Goal: Ask a question: Seek information or help from site administrators or community

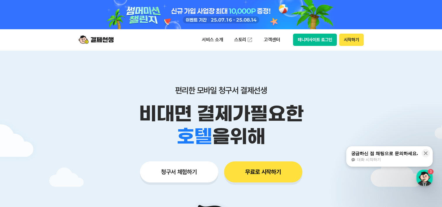
click at [305, 46] on button "매니저사이트 로그인" at bounding box center [315, 40] width 44 height 12
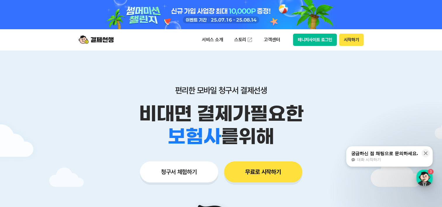
click at [427, 184] on div "button" at bounding box center [424, 178] width 16 height 16
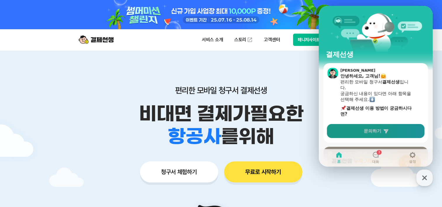
click at [378, 132] on span "문의하기" at bounding box center [373, 131] width 18 height 6
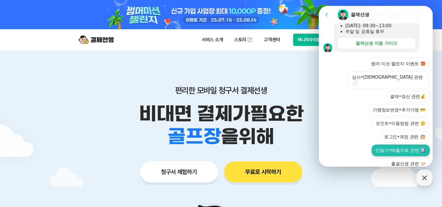
scroll to position [198, 0]
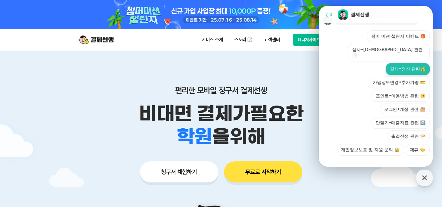
click at [397, 67] on button "결제•정산 관련💰" at bounding box center [408, 69] width 44 height 12
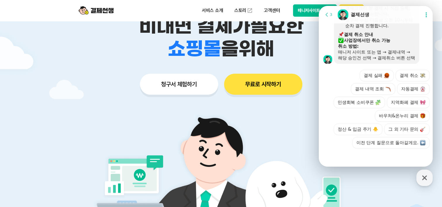
scroll to position [382, 0]
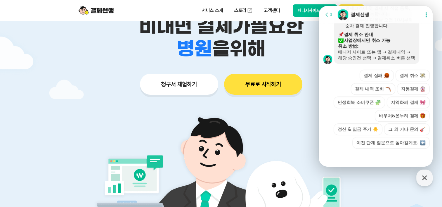
click at [11, 111] on div at bounding box center [221, 117] width 442 height 308
click at [374, 83] on button "결제 내역 조회" at bounding box center [373, 89] width 44 height 12
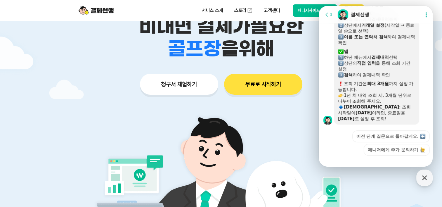
scroll to position [450, 0]
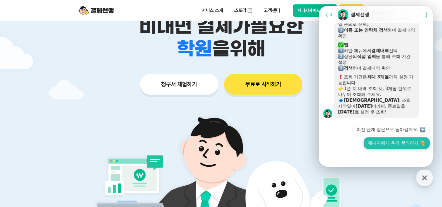
click at [393, 145] on button "매니저에게 추가 문의하기" at bounding box center [397, 143] width 66 height 12
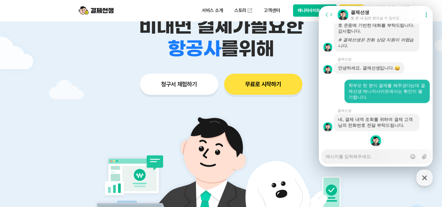
scroll to position [979, 0]
click at [378, 157] on textarea "Messenger Input Textarea" at bounding box center [366, 154] width 81 height 10
type textarea "x"
type textarea "0"
type textarea "x"
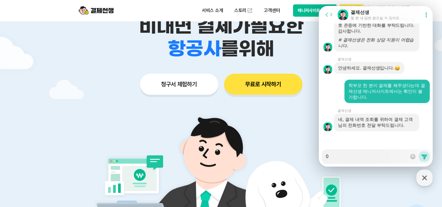
type textarea "01"
type textarea "x"
type textarea "010"
type textarea "x"
type textarea "010-"
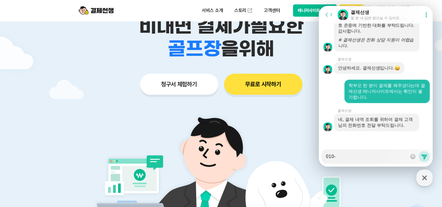
paste textarea "2879-1711"
type textarea "x"
type textarea "[PHONE_NUMBER]"
type textarea "x"
type textarea "[PHONE_NUMBER]"
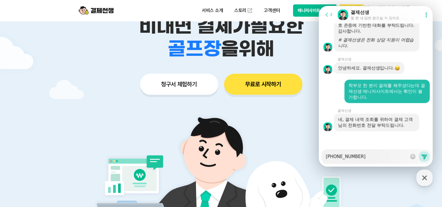
type textarea "x"
type textarea "[PHONE_NUMBER] ㄱ"
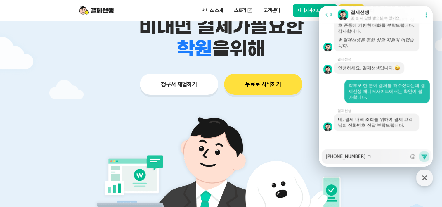
type textarea "x"
type textarea "[PHONE_NUMBER]"
type textarea "x"
type textarea "[PHONE_NUMBER] ㄱ"
type textarea "x"
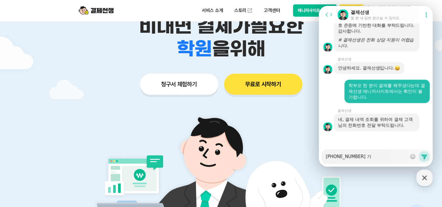
type textarea "[PHONE_NUMBER] [PERSON_NAME]"
type textarea "x"
type textarea "[PHONE_NUMBER] [PERSON_NAME]"
type textarea "x"
type textarea "[PHONE_NUMBER] [PERSON_NAME]"
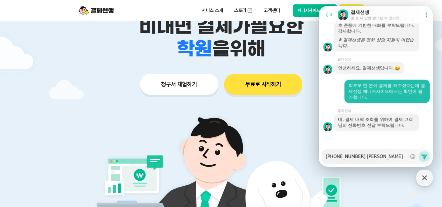
type textarea "x"
type textarea "[PHONE_NUMBER] [PERSON_NAME]"
type textarea "x"
type textarea "[PHONE_NUMBER] [PERSON_NAME]"
type textarea "x"
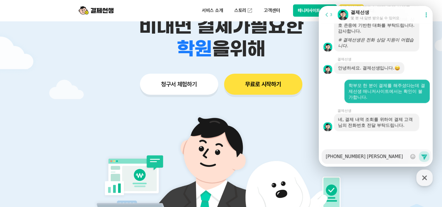
type textarea "[PHONE_NUMBER] [PERSON_NAME]"
type textarea "x"
type textarea "[PHONE_NUMBER] [PERSON_NAME]"
type textarea "x"
type textarea "[PHONE_NUMBER] [PERSON_NAME] ㅎ"
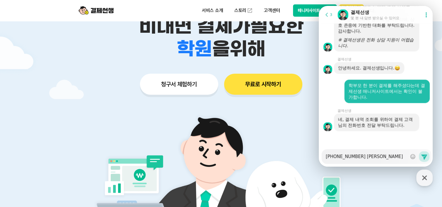
type textarea "x"
type textarea "[PHONE_NUMBER] [PERSON_NAME]"
type textarea "x"
type textarea "[PHONE_NUMBER] [PERSON_NAME] 학"
type textarea "x"
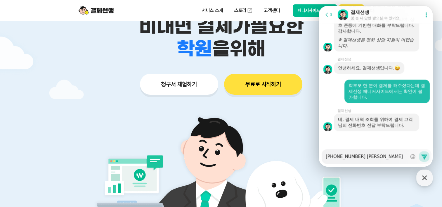
type textarea "[PHONE_NUMBER] [PERSON_NAME] 핛"
type textarea "x"
type textarea "[PHONE_NUMBER] [PERSON_NAME] 학새"
type textarea "x"
type textarea "[PHONE_NUMBER] [PERSON_NAME] 학생"
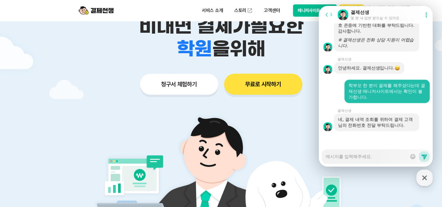
scroll to position [996, 0]
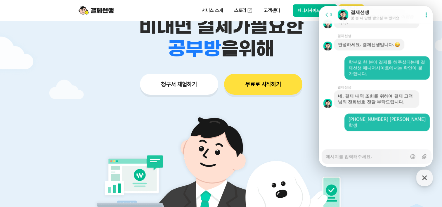
type textarea "x"
type textarea "ㄴ"
type textarea "x"
type textarea "네"
type textarea "x"
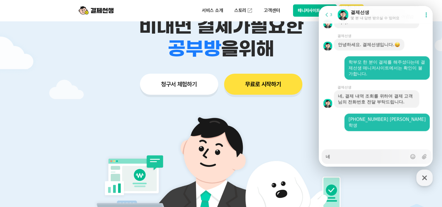
type textarea "네"
type textarea "x"
type textarea "네"
type textarea "x"
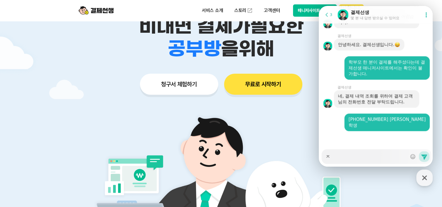
type textarea "제"
type textarea "x"
type textarea "제"
type textarea "x"
type textarea "제 ㅂ"
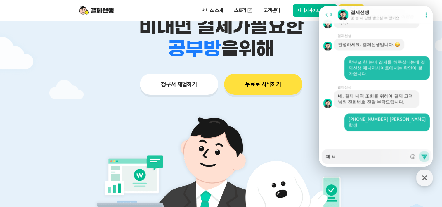
type textarea "x"
type textarea "제 버"
type textarea "x"
type textarea "제 번"
type textarea "x"
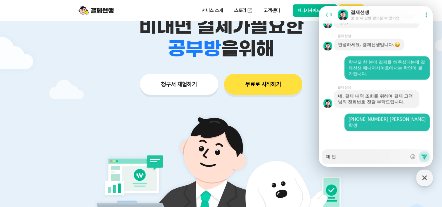
type textarea "제 벊"
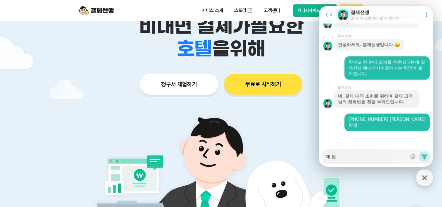
type textarea "x"
type textarea "제 번호"
type textarea "x"
type textarea "제 번홍"
type textarea "x"
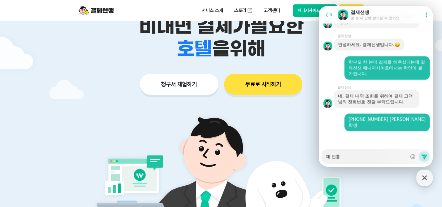
type textarea "제 번호요"
type textarea "x"
type textarea "제 번호요?"
type textarea "x"
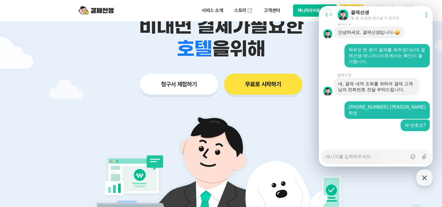
type textarea "x"
type textarea "1"
type textarea "x"
type textarea "10"
type textarea "x"
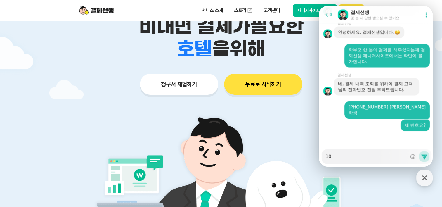
type textarea "1"
type textarea "x"
type textarea "0"
type textarea "x"
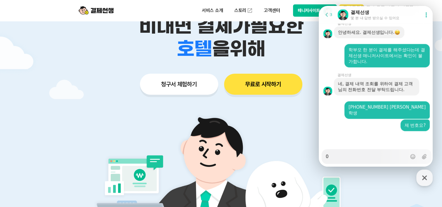
type textarea "01"
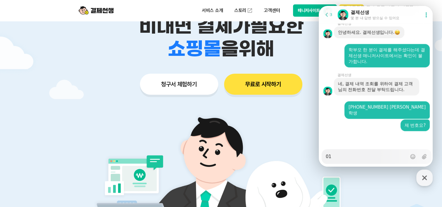
type textarea "x"
type textarea "01-"
type textarea "x"
type textarea "01-2"
type textarea "x"
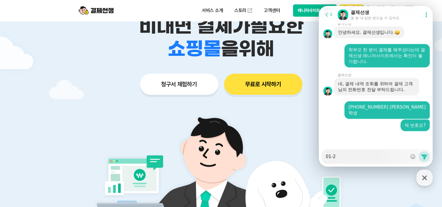
type textarea "01-"
type textarea "x"
type textarea "01"
type textarea "x"
type textarea "019"
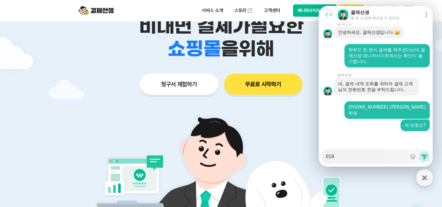
type textarea "x"
type textarea "01"
type textarea "x"
type textarea "010"
type textarea "x"
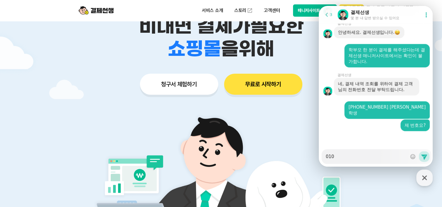
type textarea "010-"
type textarea "x"
type textarea "010-2"
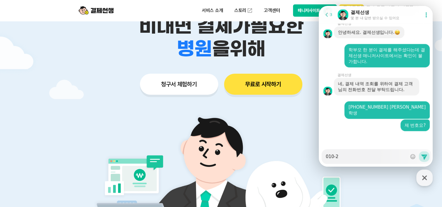
type textarea "x"
type textarea "010-22"
type textarea "x"
type textarea "010-221"
type textarea "x"
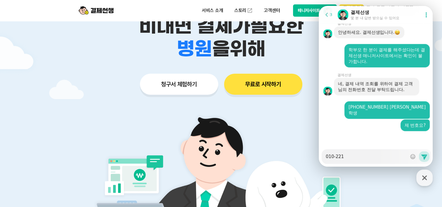
type textarea "010-2212"
type textarea "x"
type textarea "010-2212-"
type textarea "x"
type textarea "[PHONE_NUMBER]"
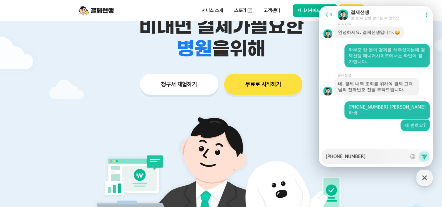
type textarea "x"
type textarea "[PHONE_NUMBER]"
type textarea "x"
type textarea "[PHONE_NUMBER]"
type textarea "x"
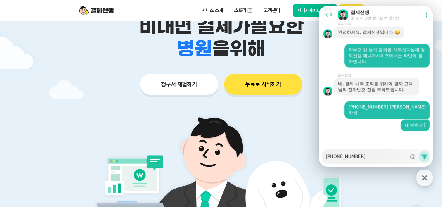
type textarea "[PHONE_NUMBER]"
type textarea "x"
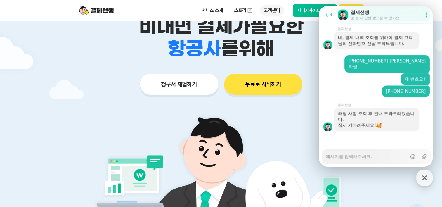
scroll to position [1055, 0]
drag, startPoint x: 371, startPoint y: 156, endPoint x: 364, endPoint y: 161, distance: 7.9
click at [366, 161] on div "Messenger Input Textarea" at bounding box center [366, 156] width 81 height 14
type textarea "x"
type textarea "ㄴ"
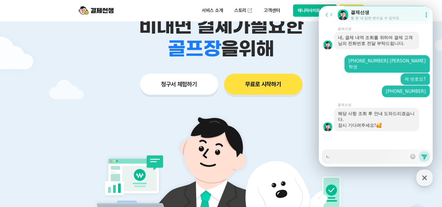
type textarea "x"
type textarea "네"
type textarea "x"
type textarea "네."
type textarea "x"
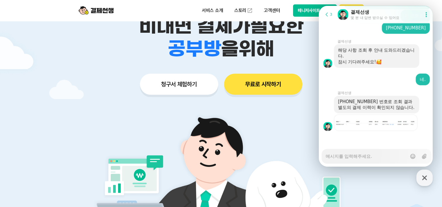
scroll to position [1118, 0]
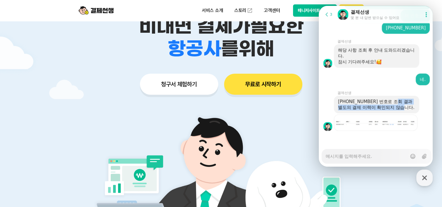
drag, startPoint x: 391, startPoint y: 104, endPoint x: 401, endPoint y: 111, distance: 11.8
click at [401, 111] on div "[PHONE_NUMBER] 번호로 조회 결과 별도의 결제 이력이 확인되지 않습니다." at bounding box center [376, 105] width 85 height 18
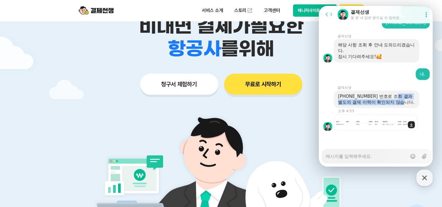
drag, startPoint x: 401, startPoint y: 111, endPoint x: 390, endPoint y: 123, distance: 15.9
click at [390, 123] on div "Download file" at bounding box center [376, 123] width 84 height 16
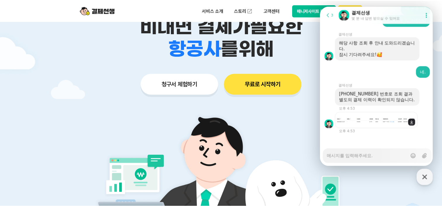
scroll to position [1128, 0]
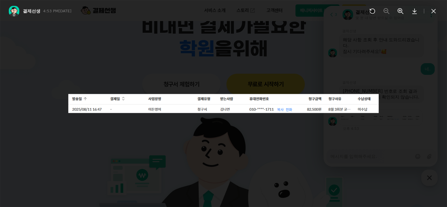
click at [177, 135] on div at bounding box center [223, 103] width 447 height 207
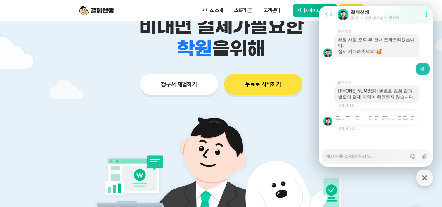
click at [386, 154] on textarea "Messenger Input Textarea" at bounding box center [366, 154] width 81 height 10
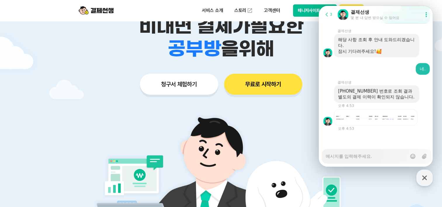
type textarea "x"
type textarea "ㅇ"
type textarea "x"
type textarea "이"
type textarea "x"
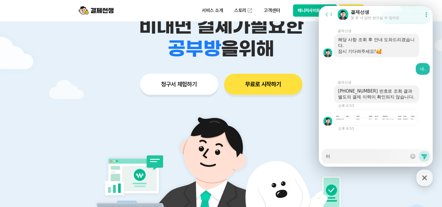
type textarea "이"
type textarea "x"
type textarea "이 ㄱ"
type textarea "x"
type textarea "이 거"
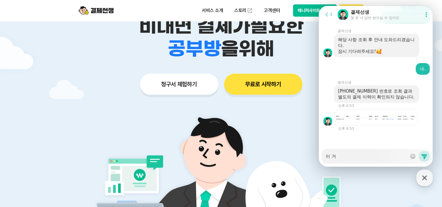
type textarea "x"
type textarea "이 ㄱ"
type textarea "x"
type textarea "이"
type textarea "x"
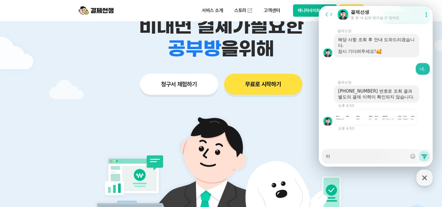
type textarea "이"
type textarea "x"
type textarea "이ㄱ"
type textarea "x"
type textarea "이거"
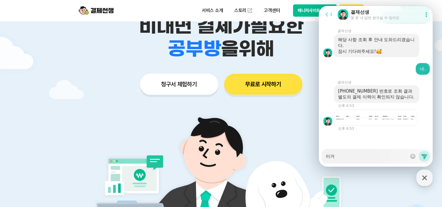
type textarea "x"
type textarea "이거"
type textarea "x"
type textarea "이거 ㅁ"
type textarea "x"
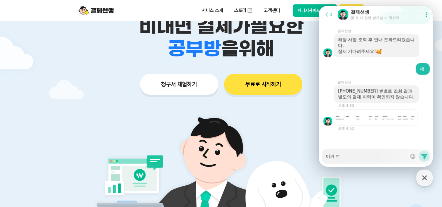
type textarea "이거 마"
type textarea "x"
type textarea "이거 말"
type textarea "x"
type textarea "이거 맑"
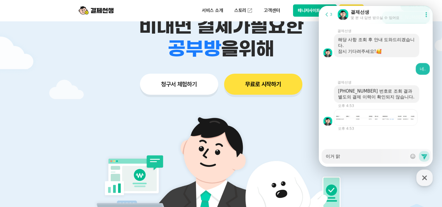
type textarea "x"
type textarea "이거 말고"
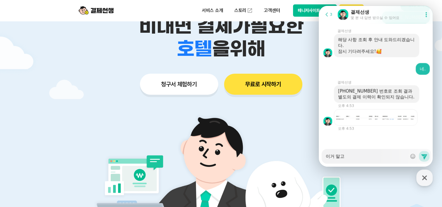
type textarea "x"
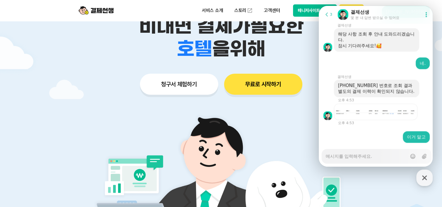
scroll to position [1146, 0]
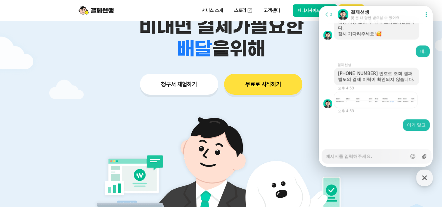
type textarea "x"
click at [426, 155] on icon at bounding box center [424, 156] width 6 height 6
click at [326, 156] on input "Upload file" at bounding box center [326, 156] width 0 height 0
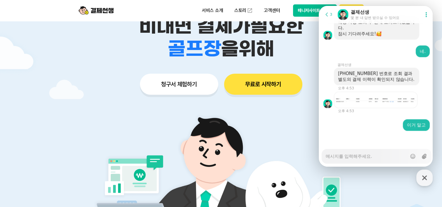
type input "C:\fakepath\KakaoTalk_20250811_164752923.jpg"
type textarea "x"
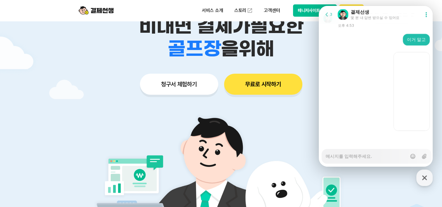
scroll to position [1231, 0]
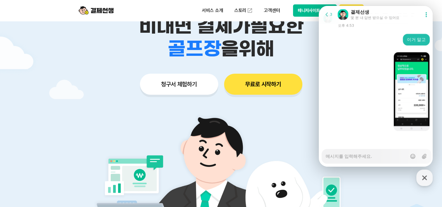
click at [381, 157] on textarea "Messenger Input Textarea" at bounding box center [366, 154] width 81 height 10
type textarea "x"
type textarea "ㅇ"
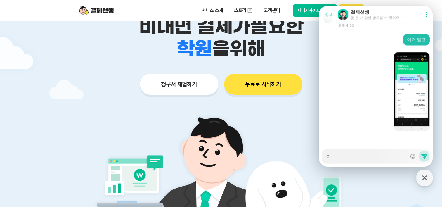
type textarea "x"
type textarea "이"
type textarea "x"
type textarea "ㅇ"
type textarea "x"
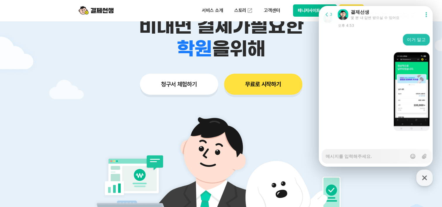
type textarea "x"
type textarea "ㅇ"
type textarea "x"
type textarea "이"
type textarea "x"
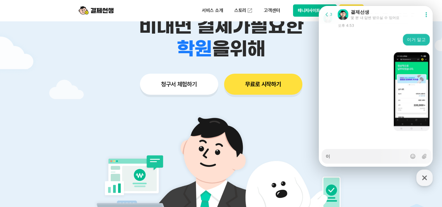
type textarea "익"
type textarea "x"
type textarea "이거"
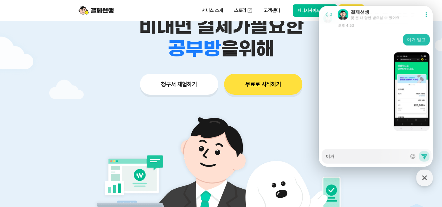
type textarea "x"
type textarea "이걸"
type textarea "x"
type textarea "이거로"
type textarea "x"
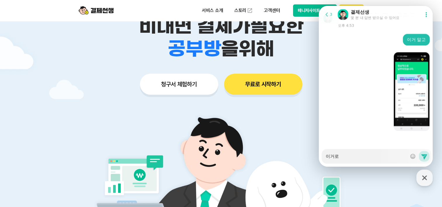
type textarea "이거로"
type textarea "x"
type textarea "이거로 ㅂ"
type textarea "x"
type textarea "이거로 부"
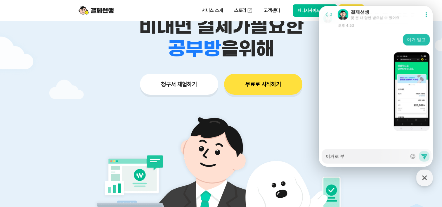
type textarea "x"
type textarea "이거로 부타"
type textarea "x"
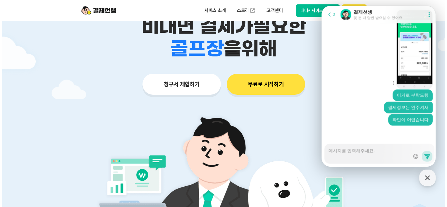
scroll to position [1286, 0]
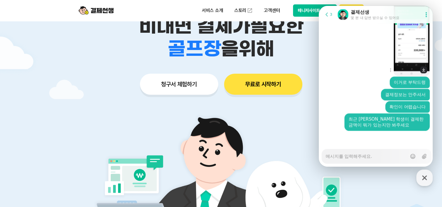
click at [414, 60] on img at bounding box center [412, 36] width 36 height 79
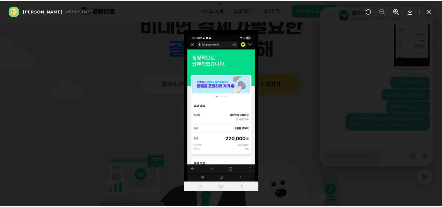
scroll to position [1292, 0]
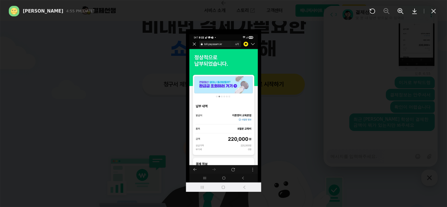
click at [408, 97] on div at bounding box center [223, 107] width 447 height 200
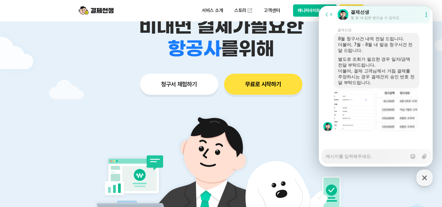
scroll to position [1423, 0]
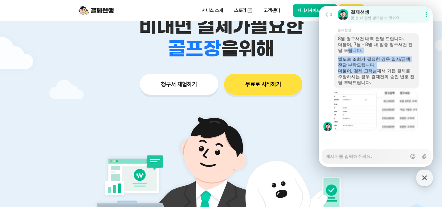
drag, startPoint x: 346, startPoint y: 48, endPoint x: 377, endPoint y: 72, distance: 39.5
click at [377, 72] on div "8월 청구서건 내역 전달 드립니다. 더불어, 7월 - 8월 내 발송 청구서건 전달 드립니다. 별도로 조회가 필요한 경우 일자/금액 전달 부탁드…" at bounding box center [376, 61] width 77 height 50
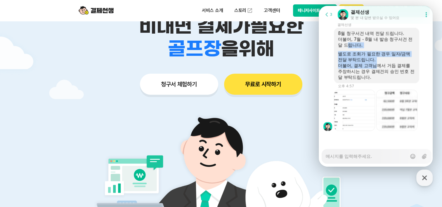
click at [377, 72] on div "더불어, 결제 고객님께서 거듭 결제를 주장하시는 경우 결제건의 승인 번호 전달 부탁드립니다." at bounding box center [376, 72] width 77 height 18
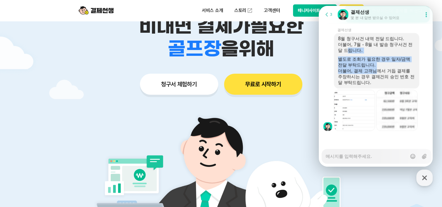
click at [384, 67] on div "별도로 조회가 필요한 경우 일자/금액 전달 부탁드립니다." at bounding box center [376, 62] width 77 height 12
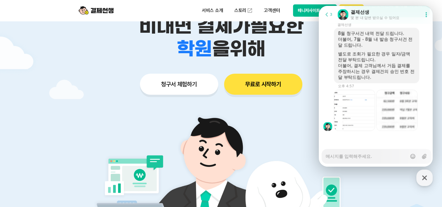
click at [381, 74] on div "더불어, 결제 고객님께서 거듭 결제를 주장하시는 경우 결제건의 승인 번호 전달 부탁드립니다." at bounding box center [376, 72] width 77 height 18
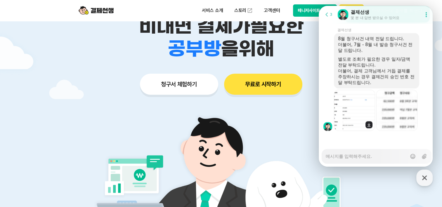
click at [361, 107] on img at bounding box center [354, 110] width 41 height 41
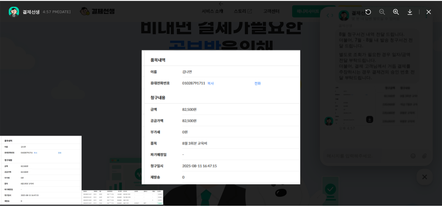
scroll to position [1429, 0]
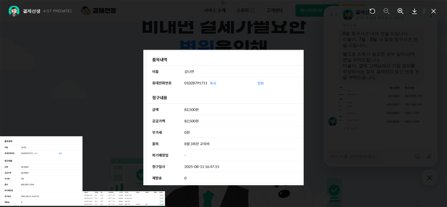
click at [226, 13] on icon at bounding box center [223, 10] width 6 height 6
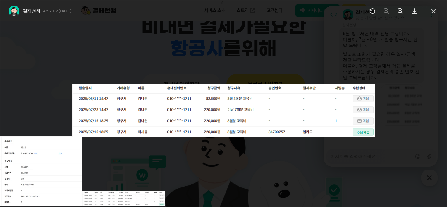
click at [182, 101] on img at bounding box center [223, 110] width 303 height 53
click at [359, 56] on div at bounding box center [223, 71] width 447 height 129
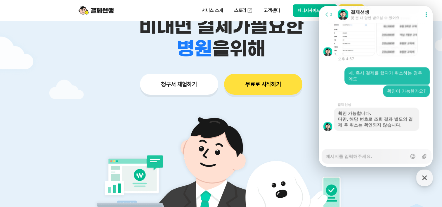
scroll to position [1498, 0]
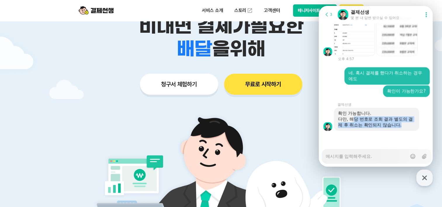
drag, startPoint x: 360, startPoint y: 118, endPoint x: 409, endPoint y: 127, distance: 50.2
click at [409, 127] on div "다만, 해당 번호로 조회 결과 별도의 결제 후 취소는 확인되지 않습니다." at bounding box center [376, 122] width 77 height 12
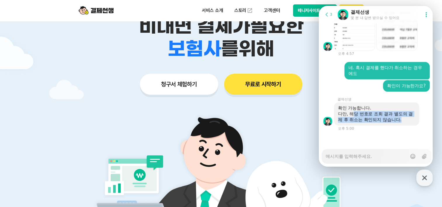
drag, startPoint x: 409, startPoint y: 127, endPoint x: 403, endPoint y: 131, distance: 7.8
click at [407, 123] on div "다만, 해당 번호로 조회 결과 별도의 결제 후 취소는 확인되지 않습니다." at bounding box center [376, 117] width 77 height 12
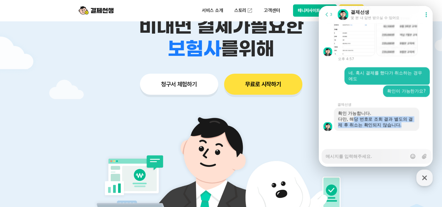
click at [399, 120] on div "다만, 해당 번호로 조회 결과 별도의 결제 후 취소는 확인되지 않습니다." at bounding box center [376, 122] width 77 height 12
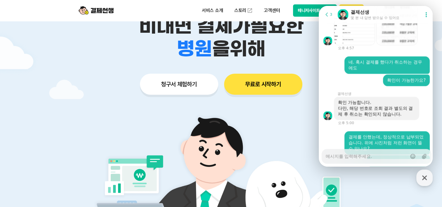
scroll to position [1545, 0]
